Goal: Find specific page/section: Find specific page/section

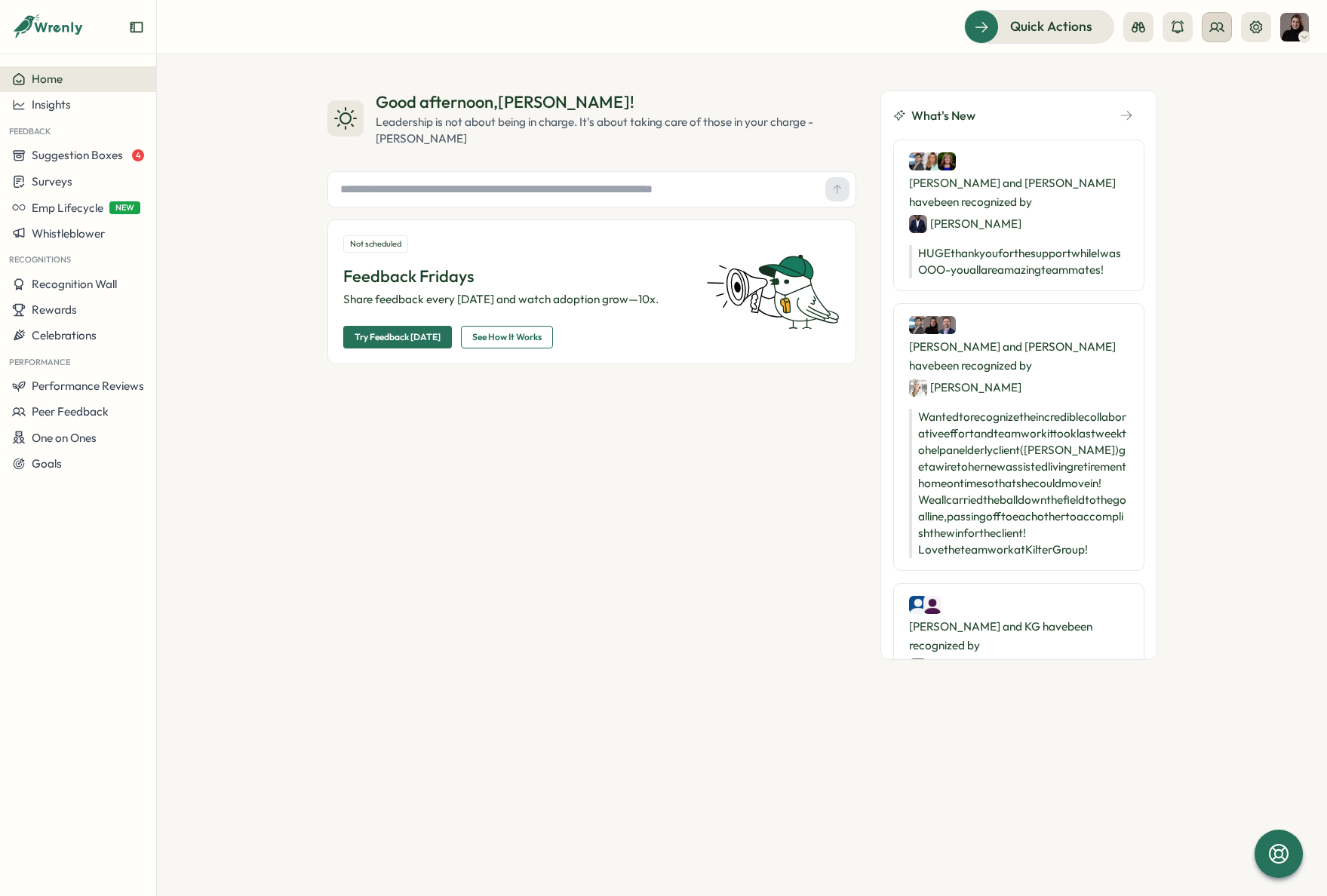
click at [1217, 35] on button at bounding box center [1217, 27] width 30 height 30
click at [1208, 78] on div "Org Members" at bounding box center [1217, 75] width 95 height 17
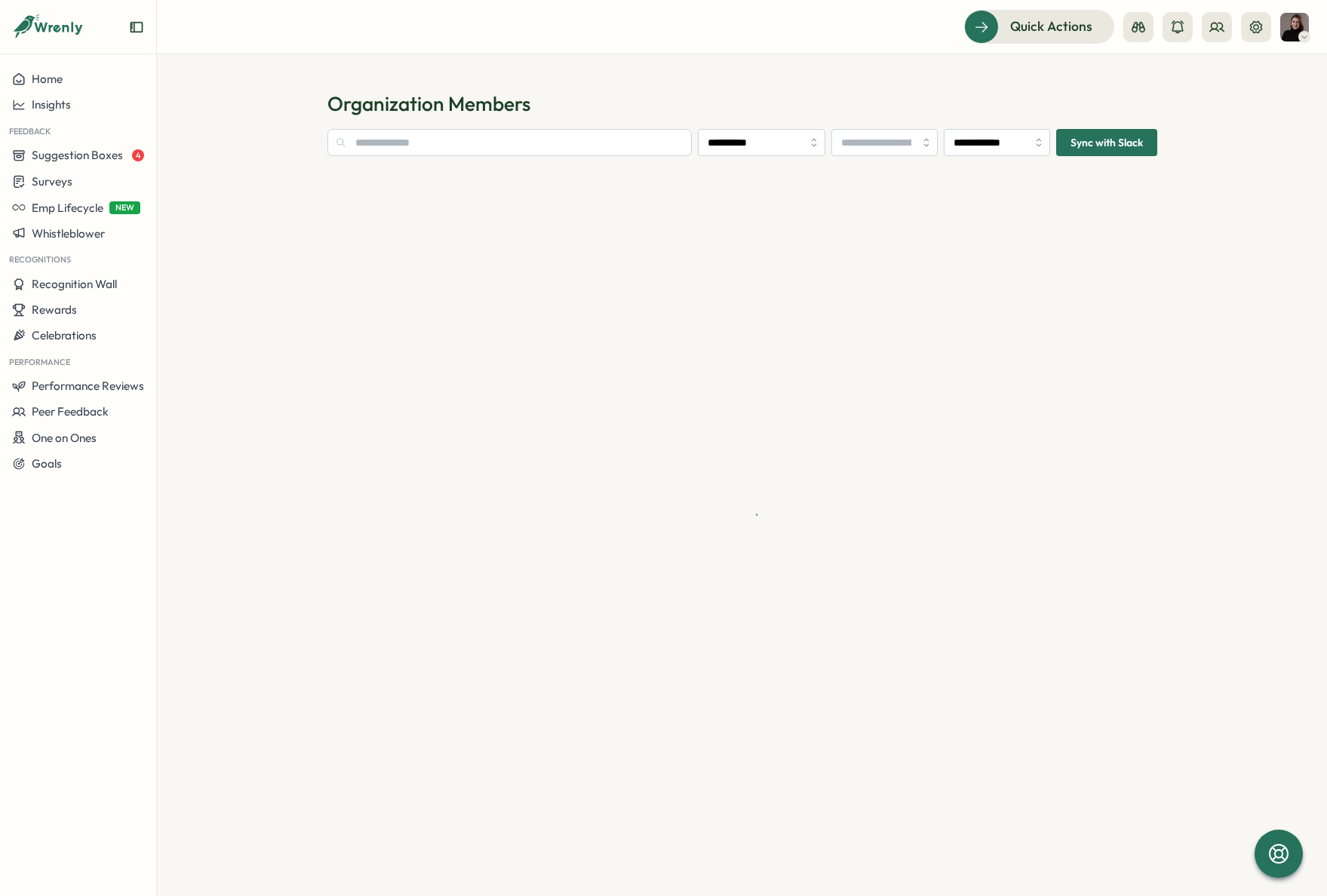
type input "**********"
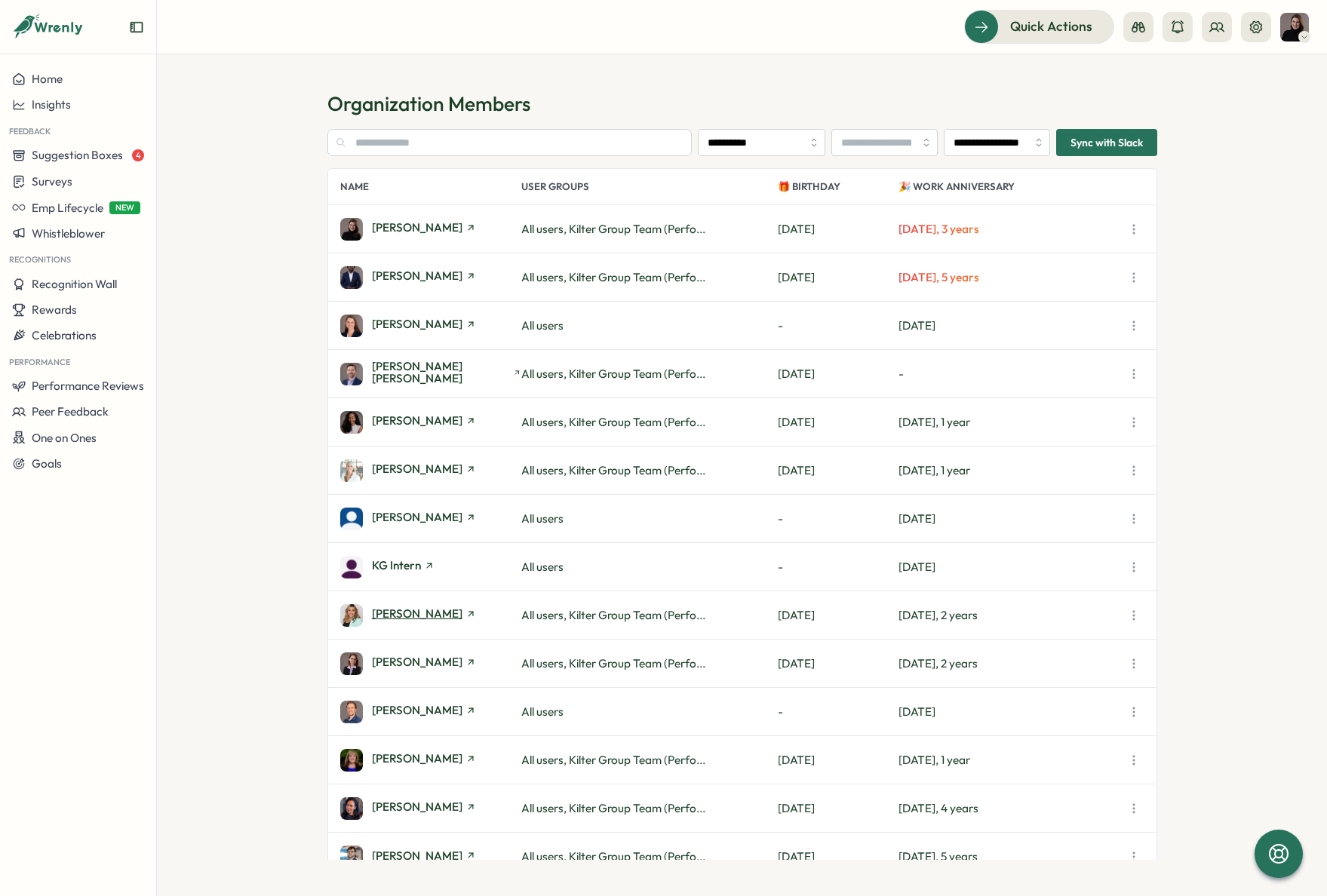
click at [415, 619] on span "[PERSON_NAME]" at bounding box center [417, 613] width 91 height 11
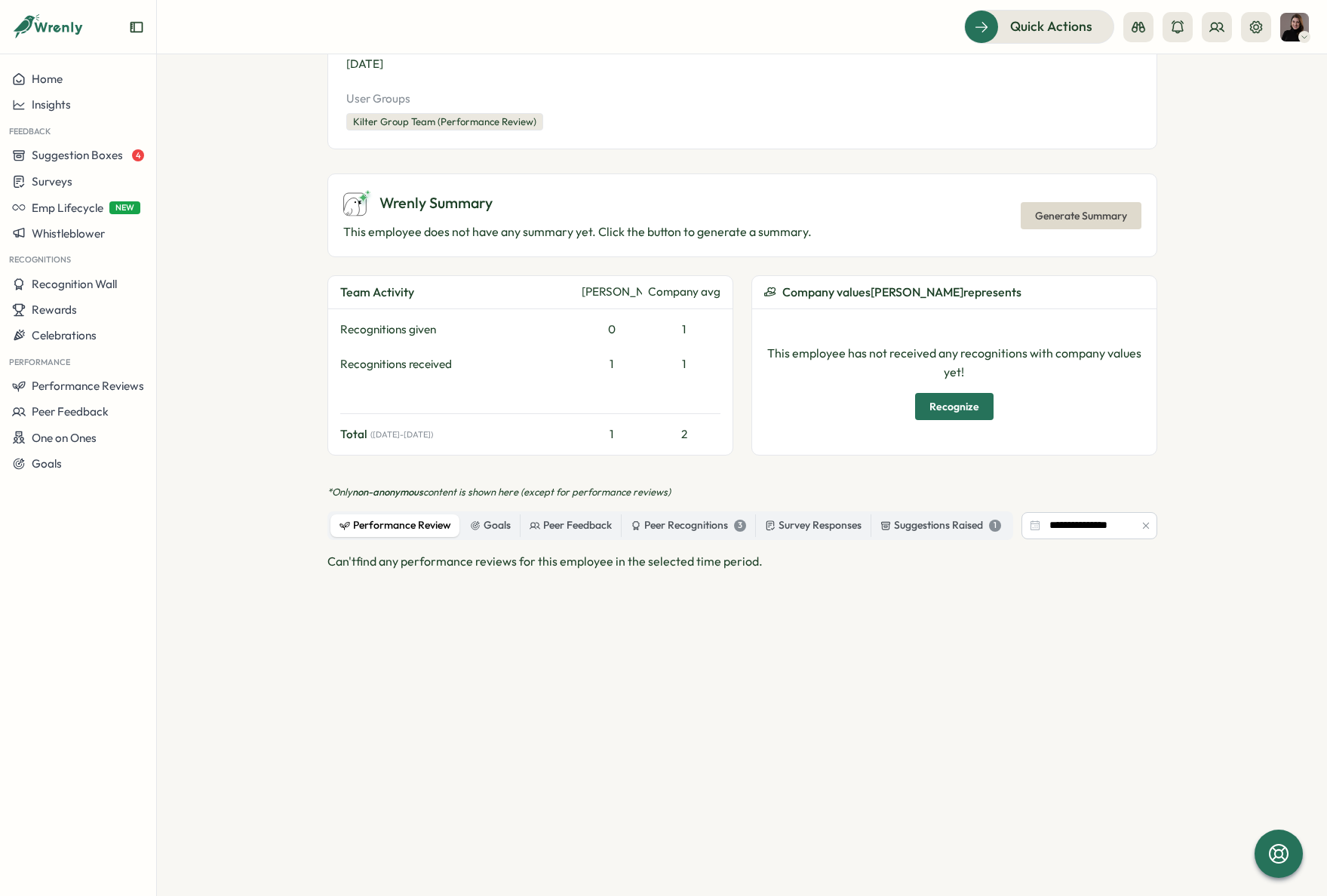
scroll to position [335, 0]
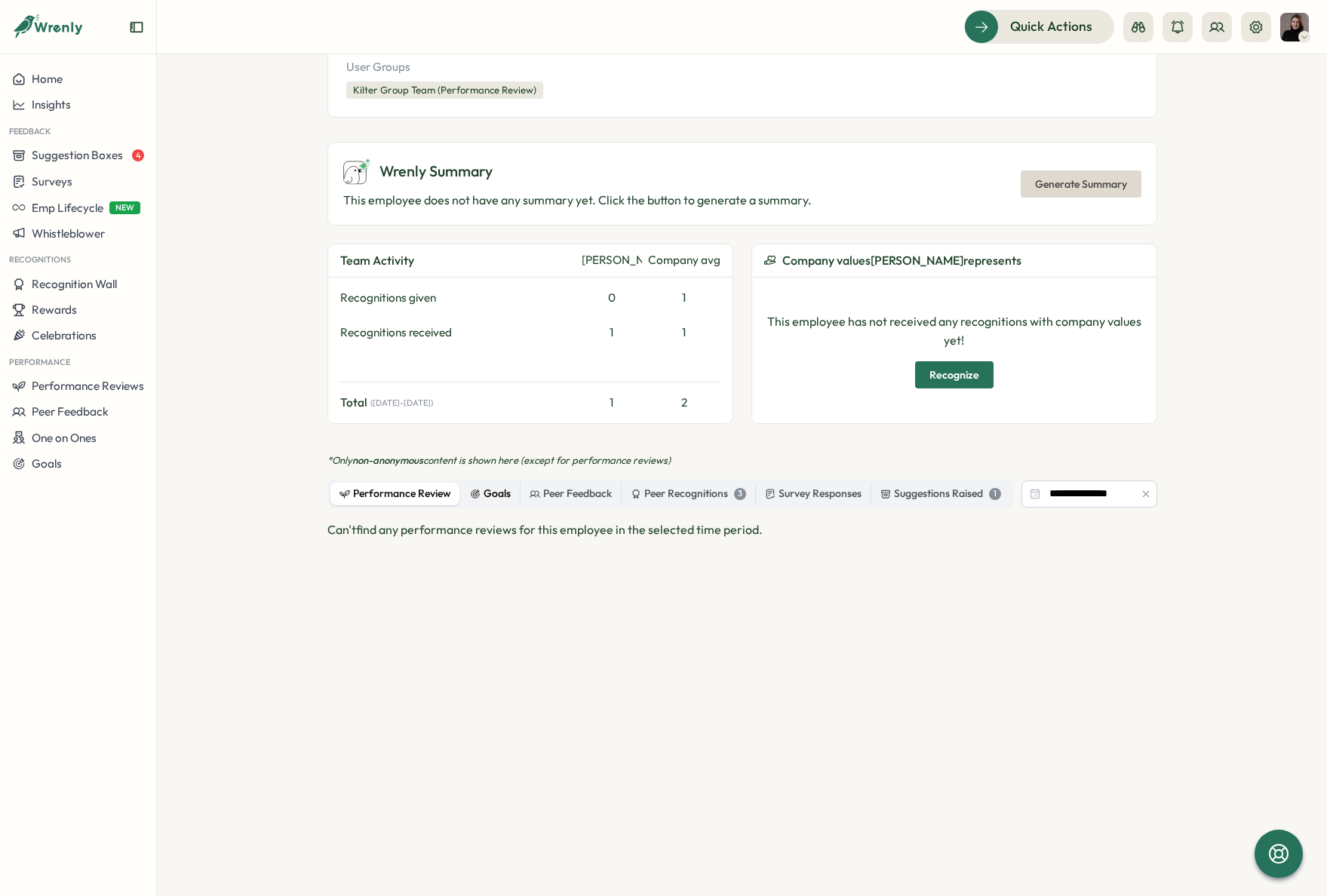
click at [479, 491] on div "Goals" at bounding box center [491, 494] width 41 height 17
